Goal: Information Seeking & Learning: Learn about a topic

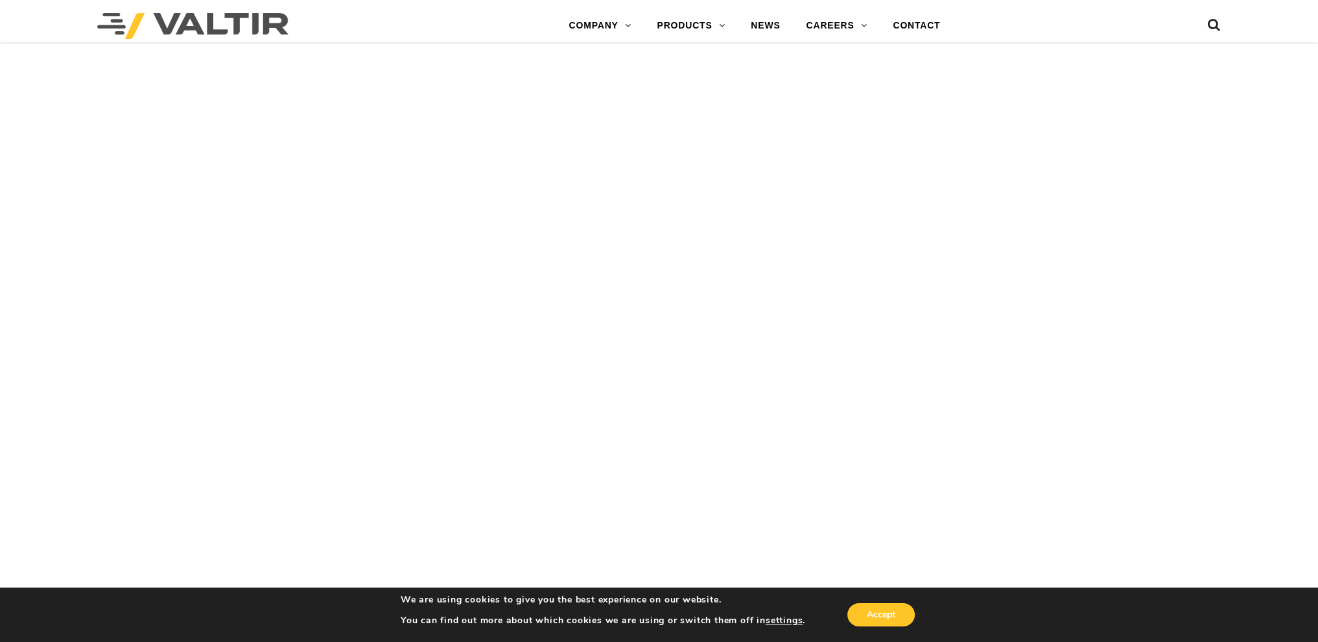
scroll to position [2740, 0]
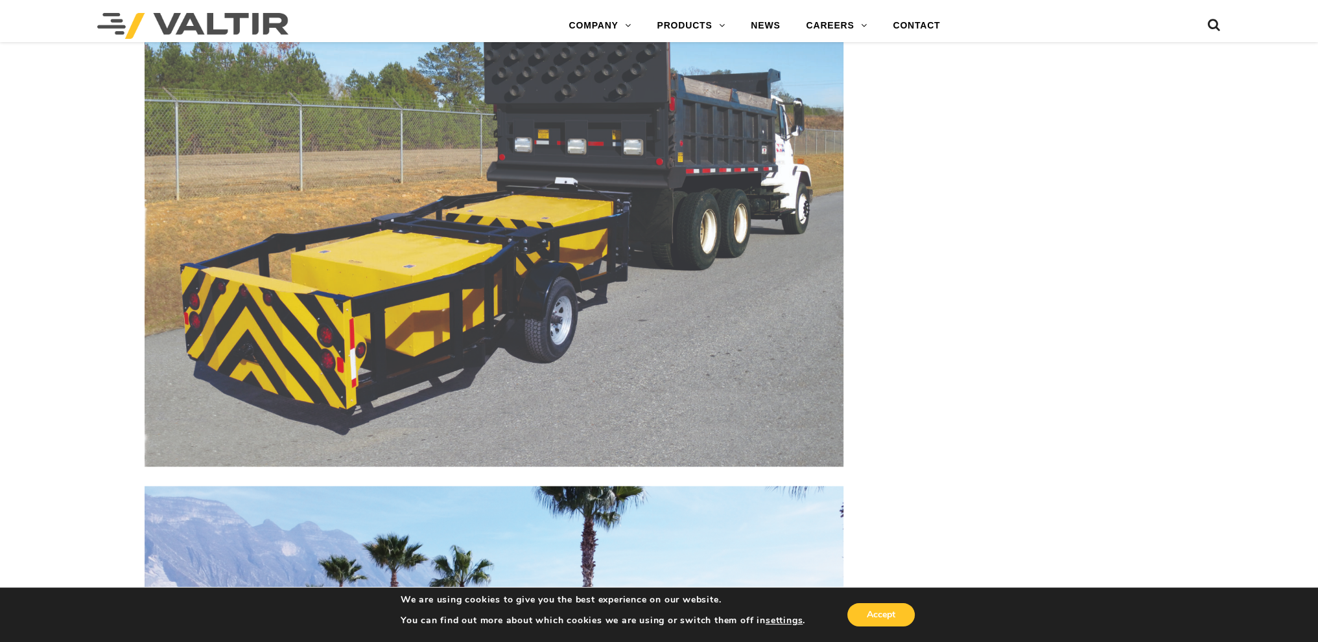
click at [296, 348] on img at bounding box center [494, 202] width 699 height 529
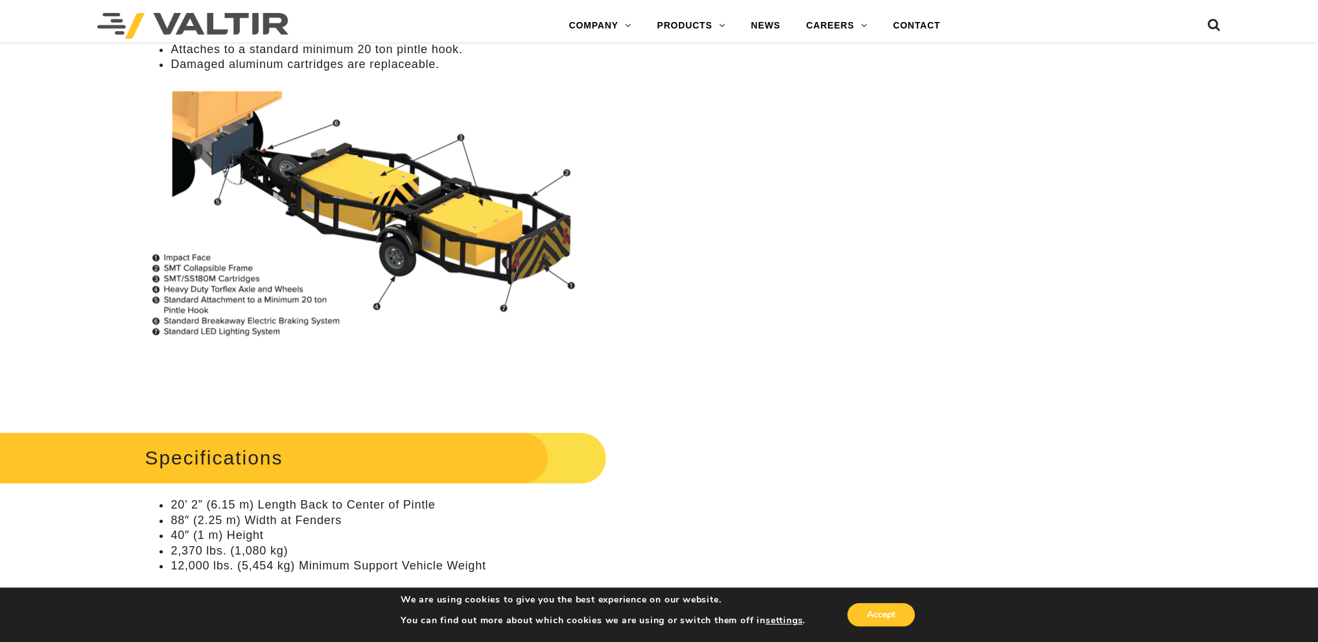
scroll to position [990, 0]
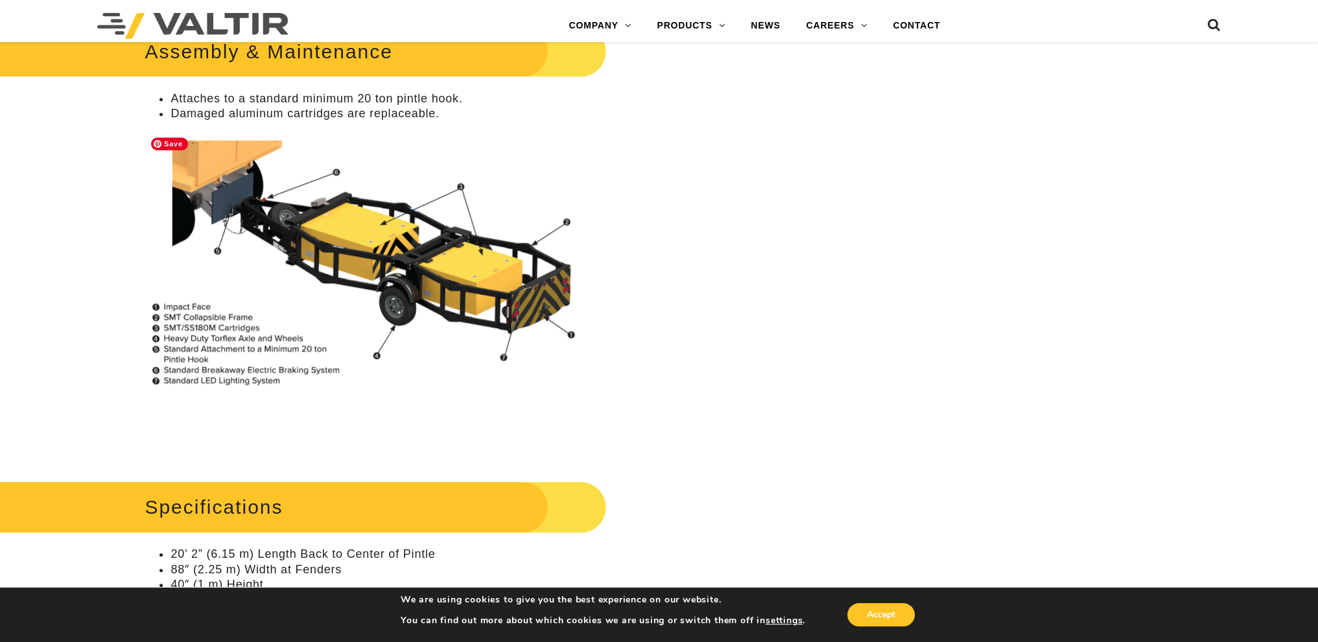
click at [513, 318] on img at bounding box center [376, 264] width 463 height 266
click at [520, 301] on img at bounding box center [376, 264] width 463 height 266
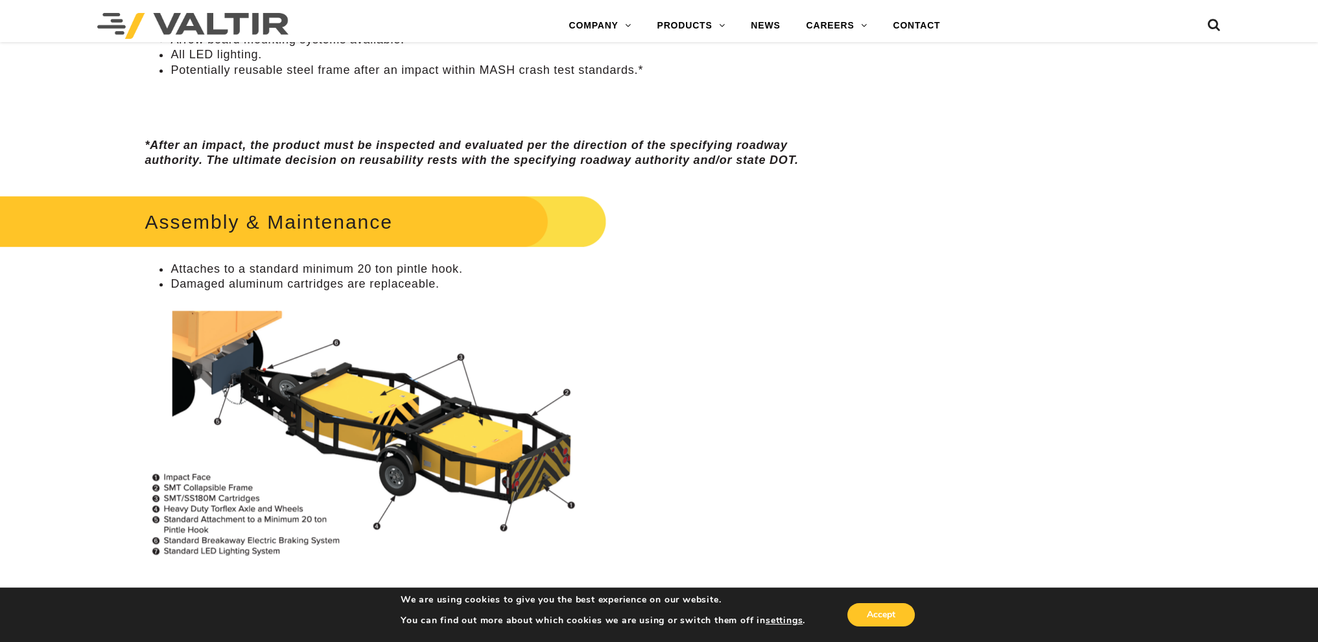
scroll to position [796, 0]
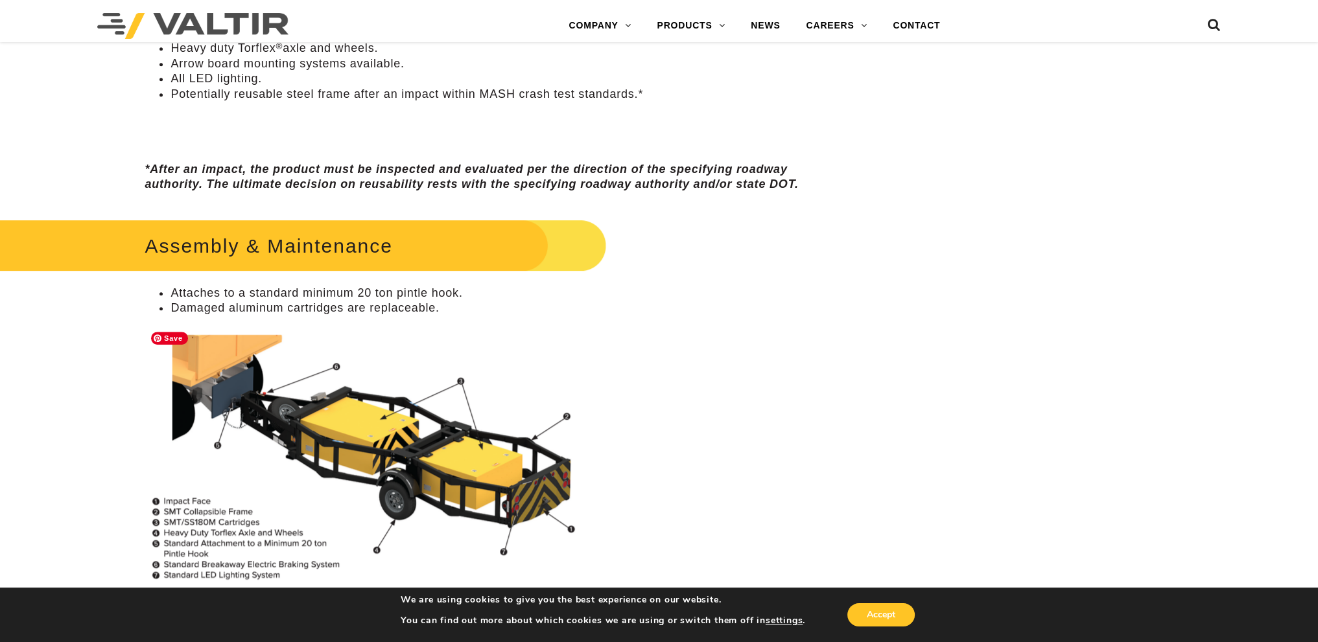
click at [286, 404] on img at bounding box center [376, 458] width 463 height 266
click at [254, 364] on img at bounding box center [376, 458] width 463 height 266
click at [272, 250] on h2 "Assembly & Maintenance" at bounding box center [276, 246] width 659 height 60
click at [205, 297] on li "Attaches to a standard minimum 20 ton pintle hook." at bounding box center [506, 293] width 673 height 15
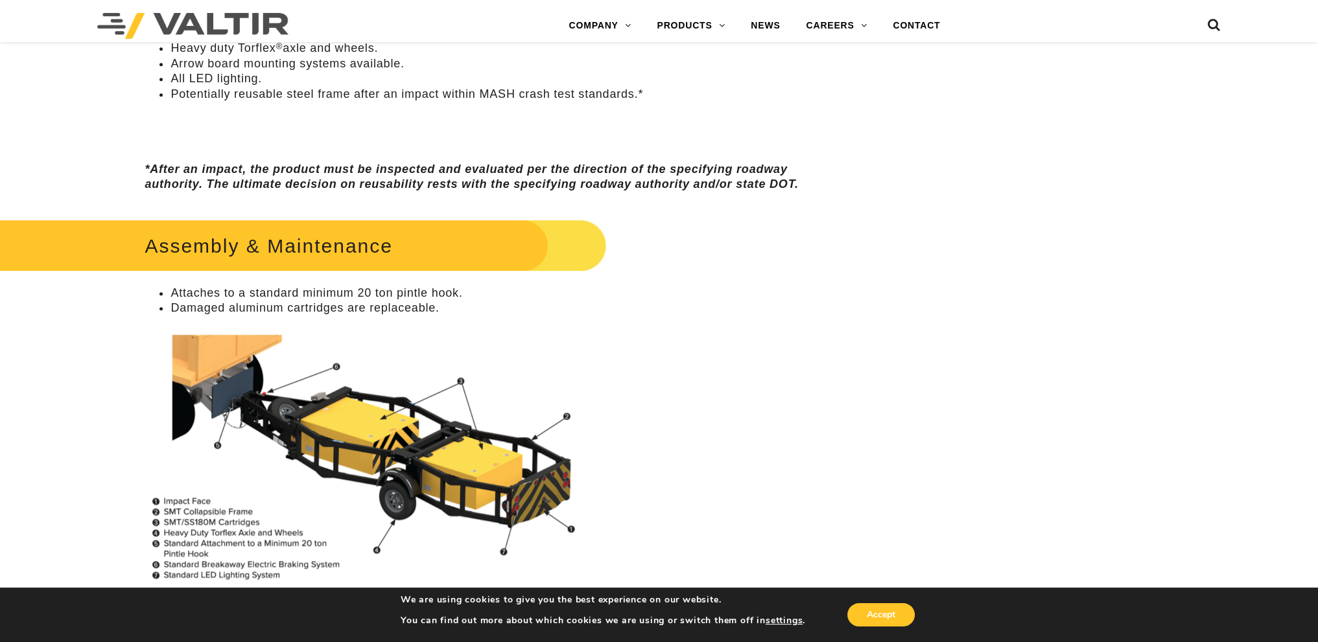
click at [181, 292] on li "Attaches to a standard minimum 20 ton pintle hook." at bounding box center [506, 293] width 673 height 15
click at [206, 313] on li "Damaged aluminum cartridges are replaceable." at bounding box center [506, 308] width 673 height 15
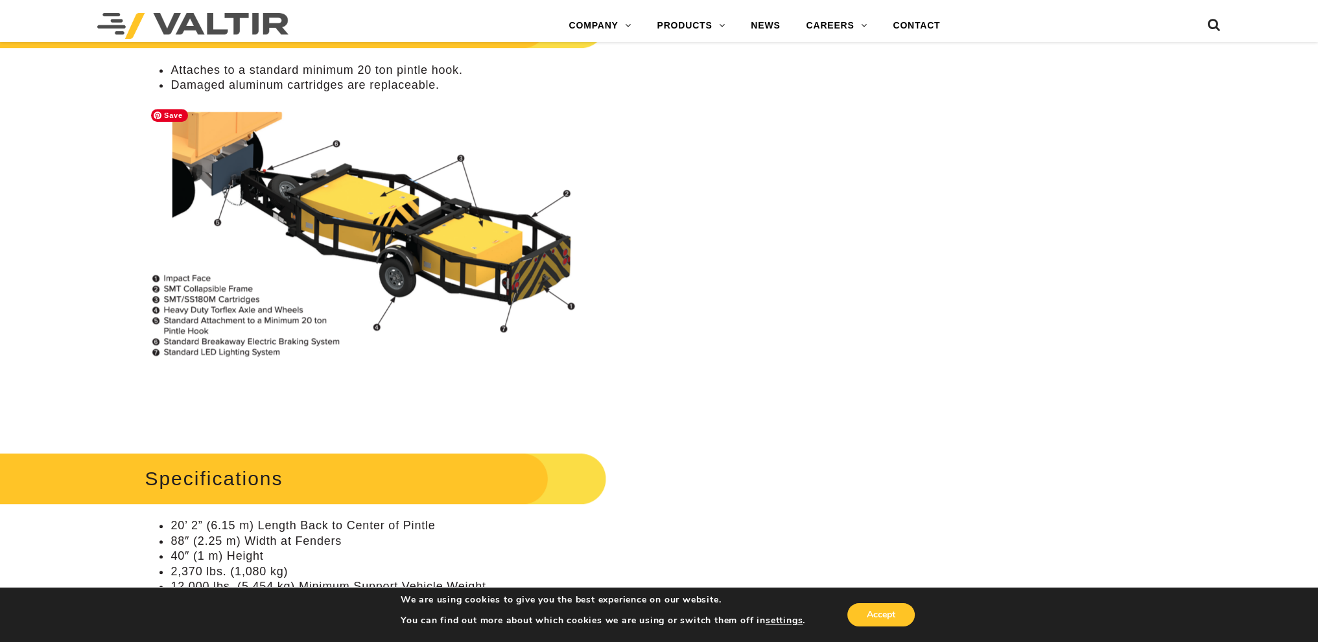
scroll to position [1055, 0]
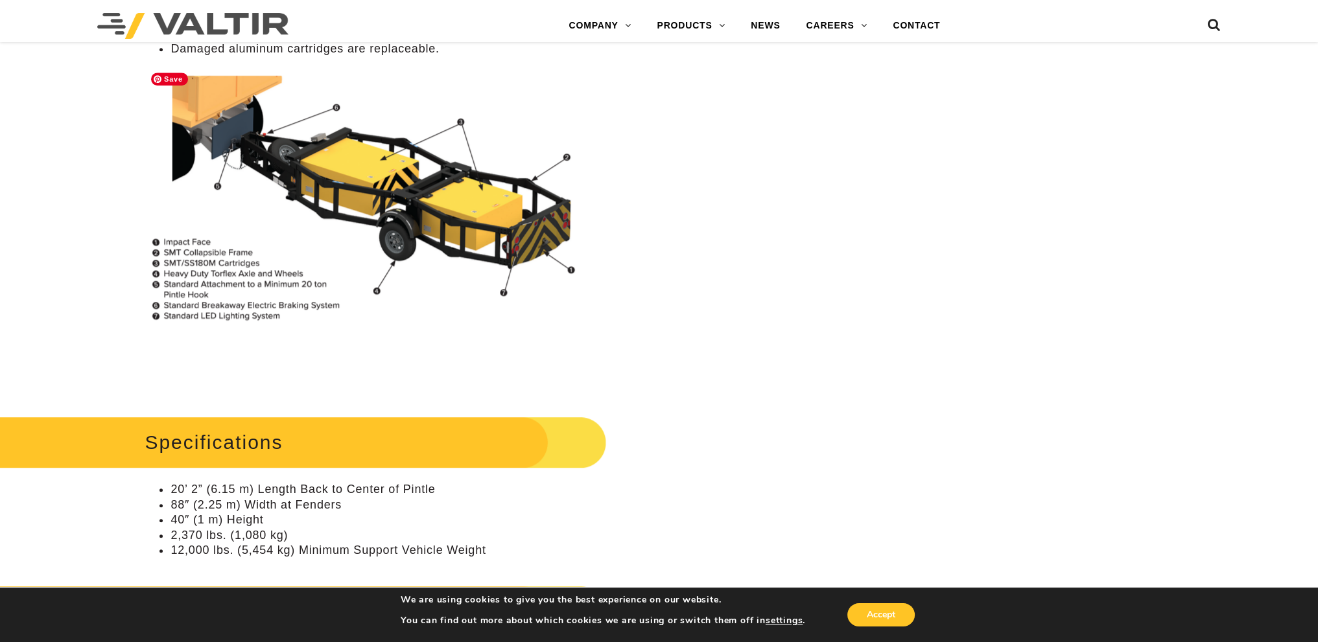
click at [534, 233] on img at bounding box center [376, 199] width 463 height 266
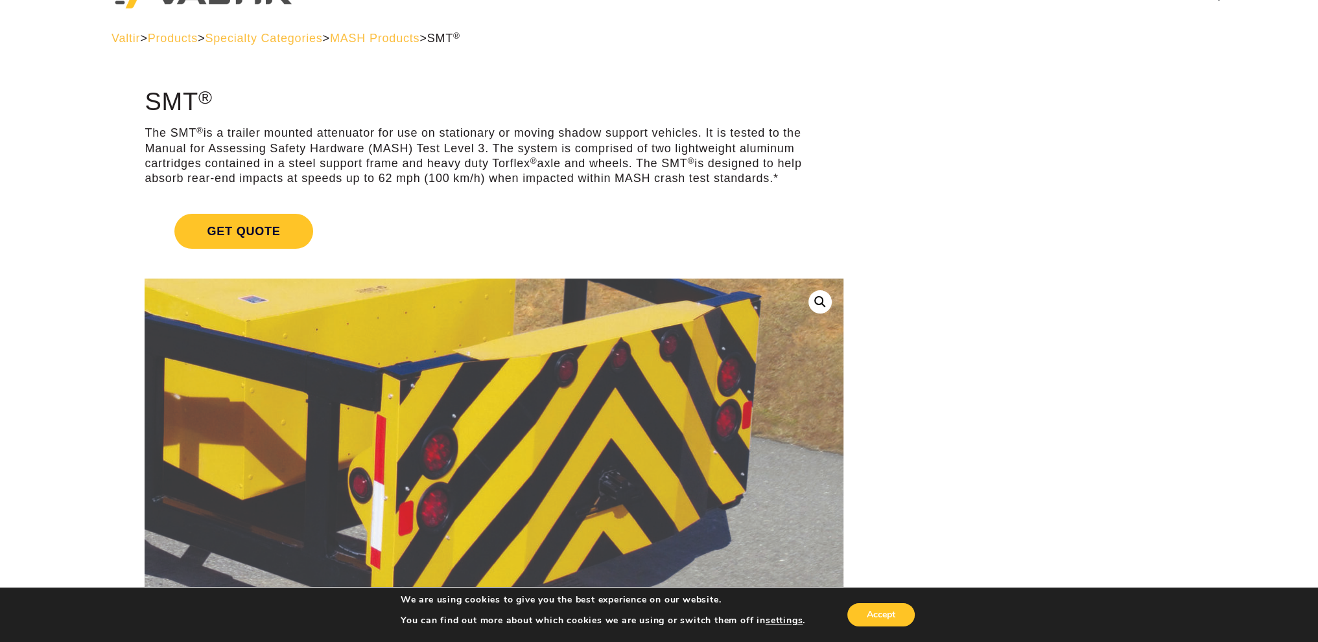
scroll to position [0, 0]
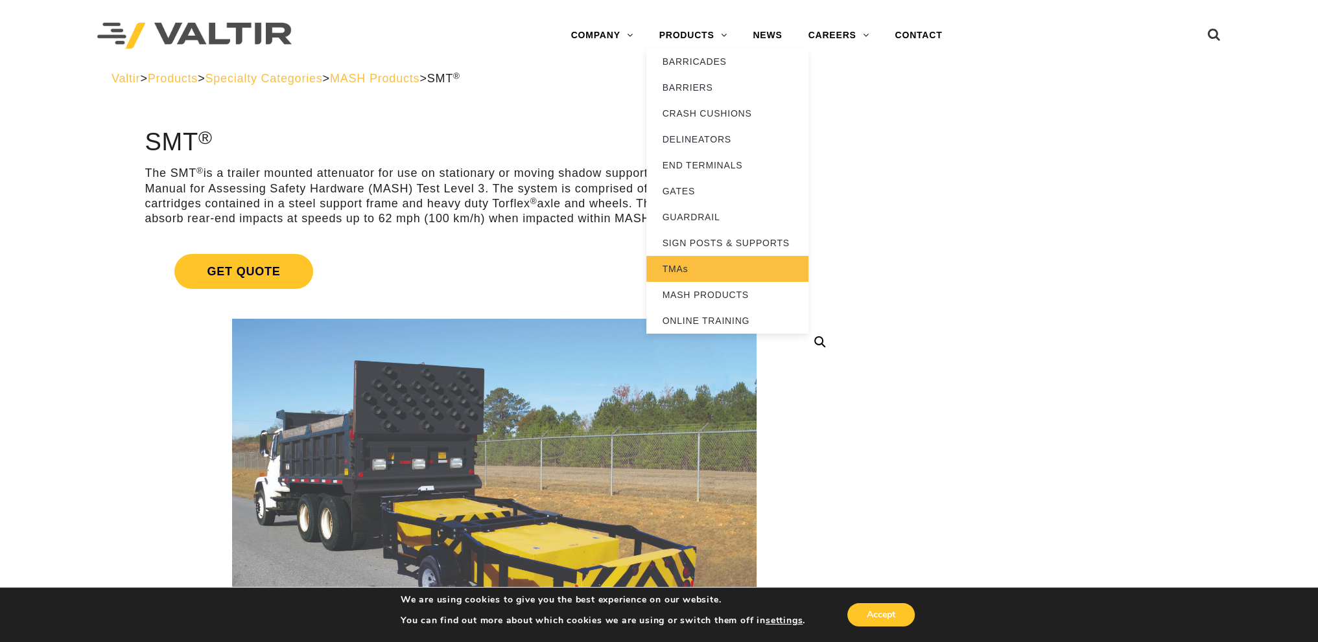
click at [669, 266] on link "TMAs" at bounding box center [727, 269] width 162 height 26
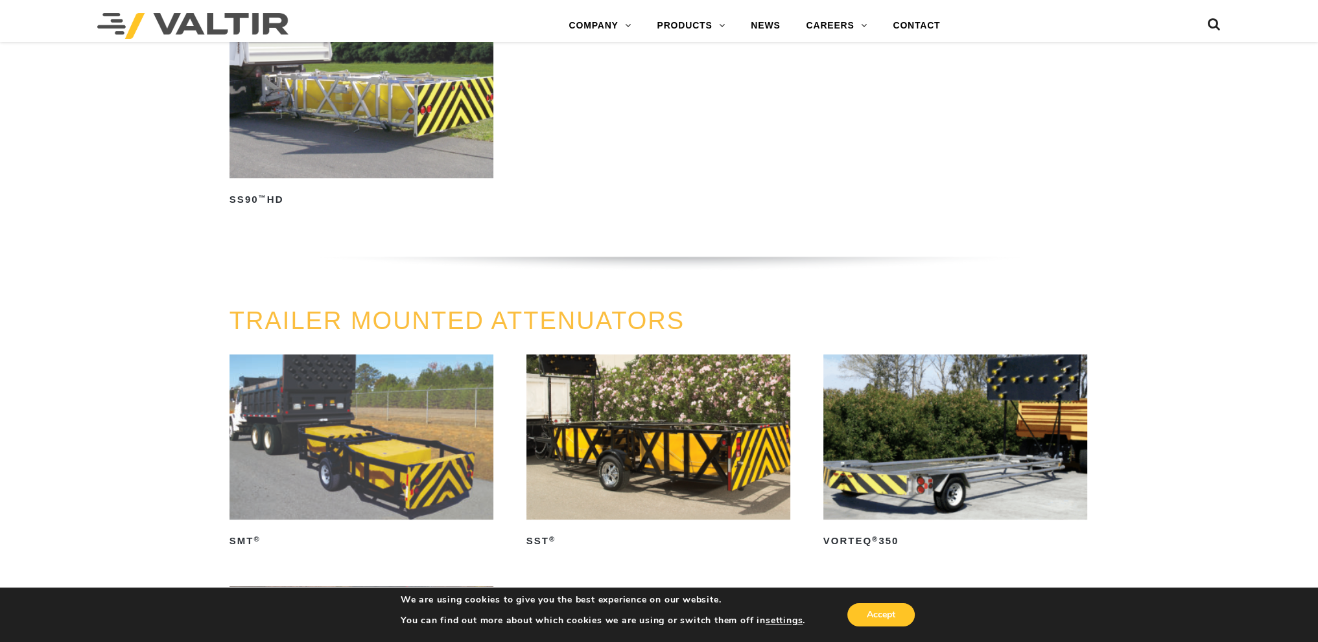
scroll to position [1231, 0]
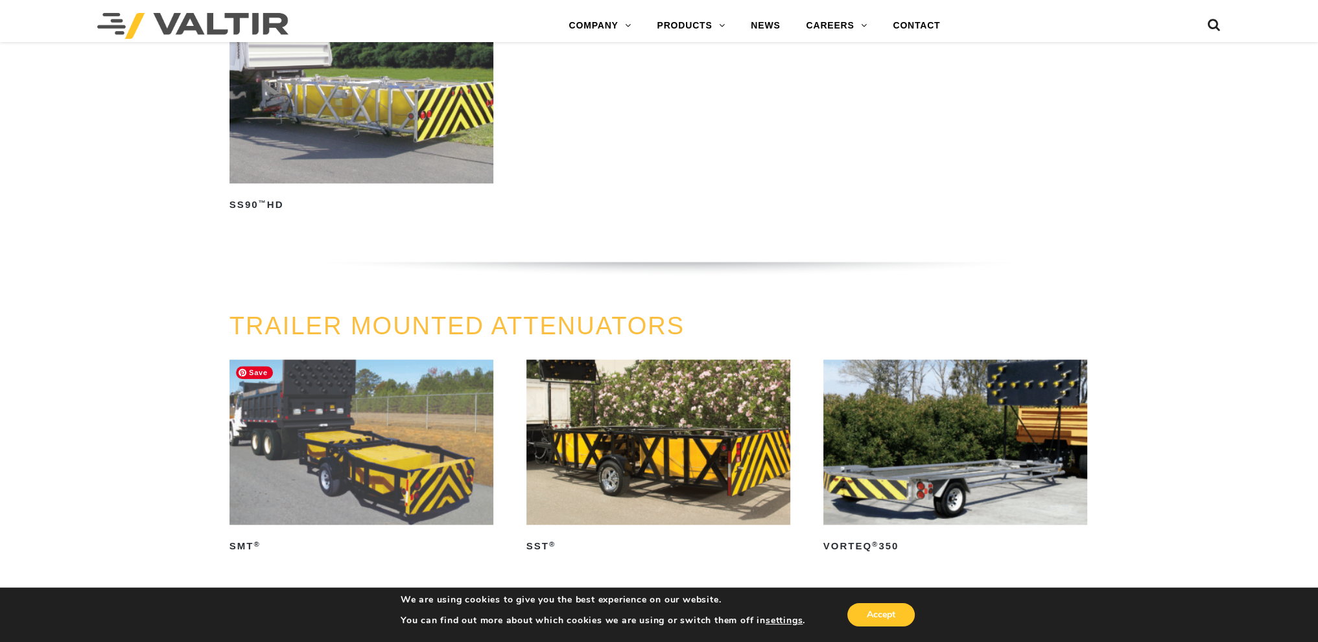
click at [371, 441] on img at bounding box center [361, 442] width 264 height 165
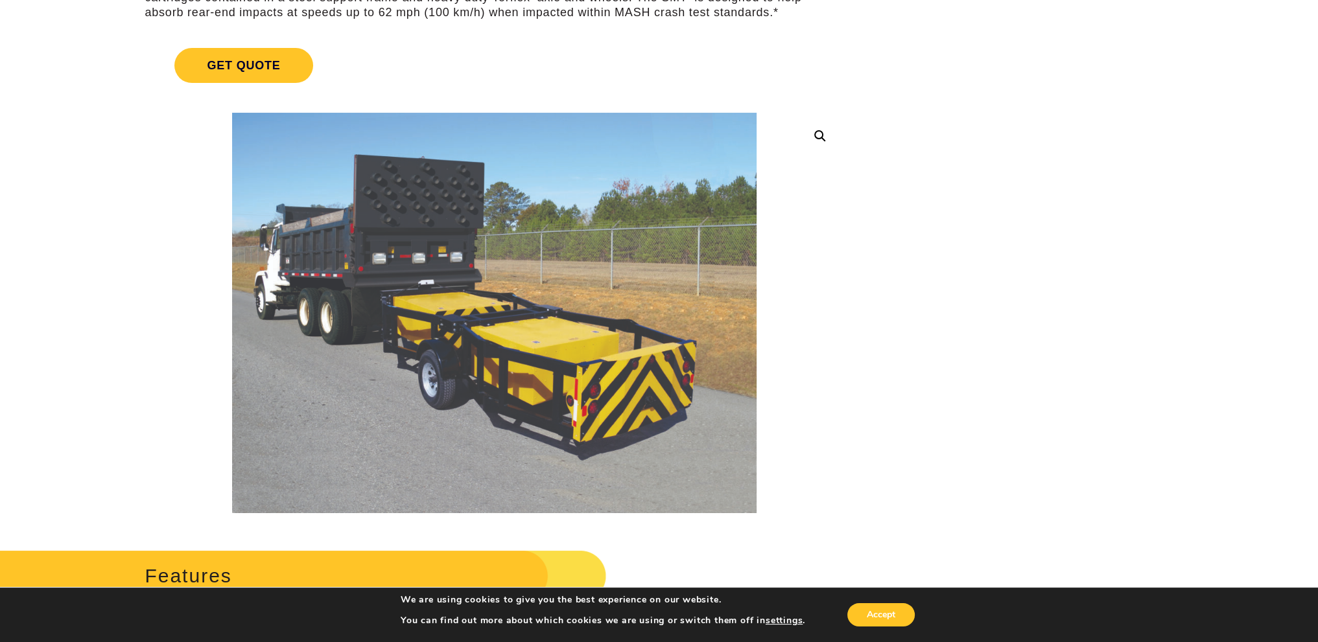
scroll to position [259, 0]
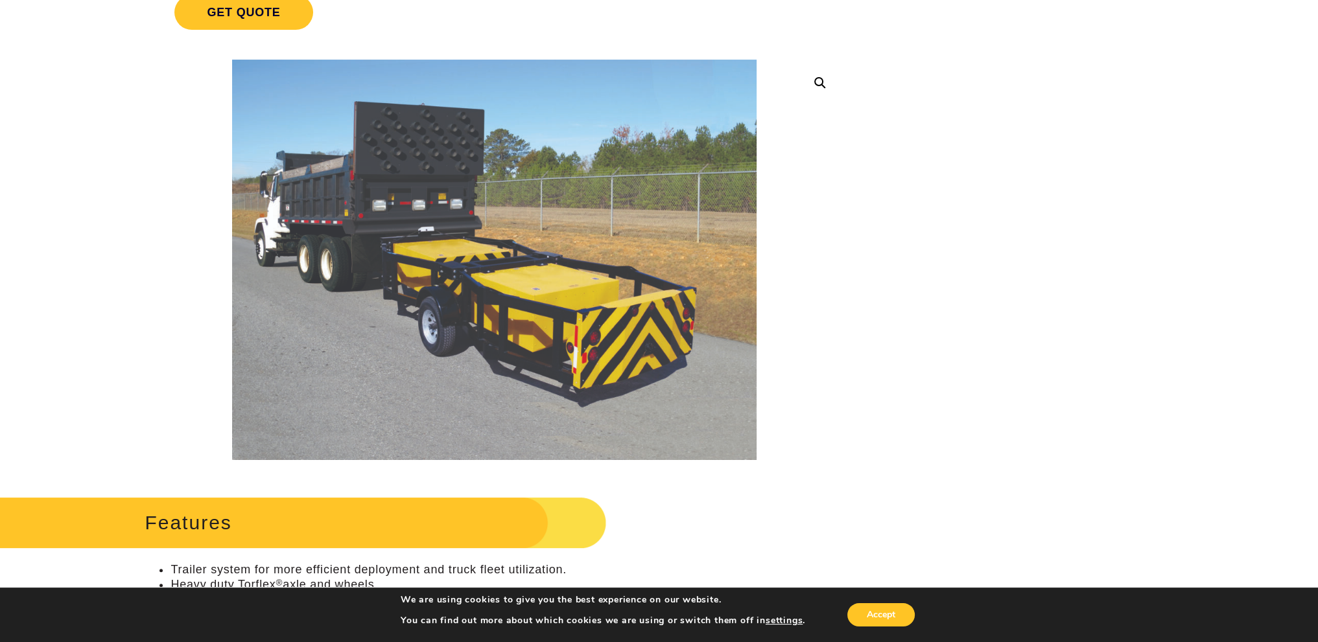
click at [815, 82] on link at bounding box center [819, 82] width 23 height 23
